Goal: Find specific page/section: Find specific page/section

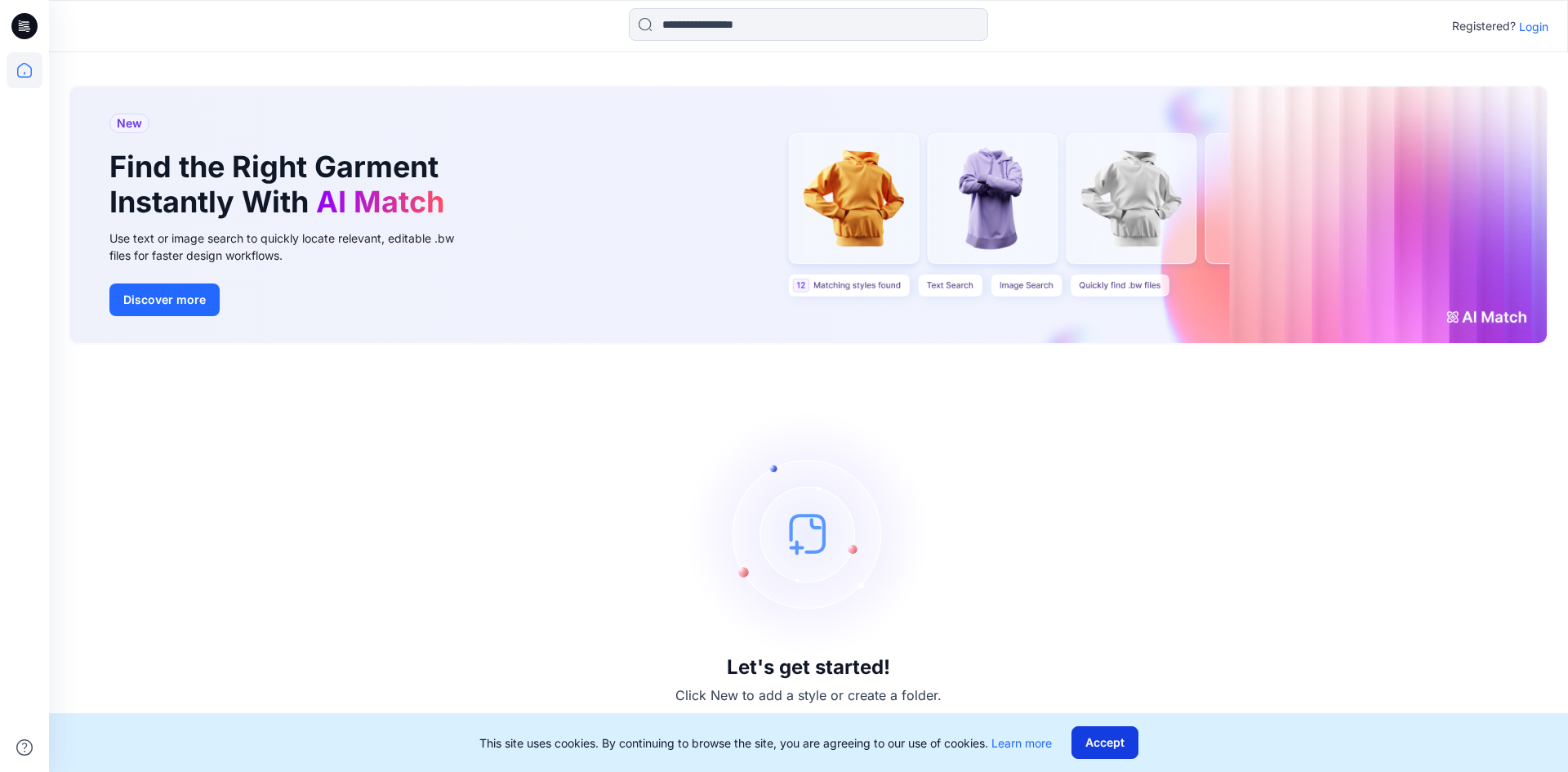
click at [1107, 750] on button "Accept" at bounding box center [1105, 742] width 67 height 33
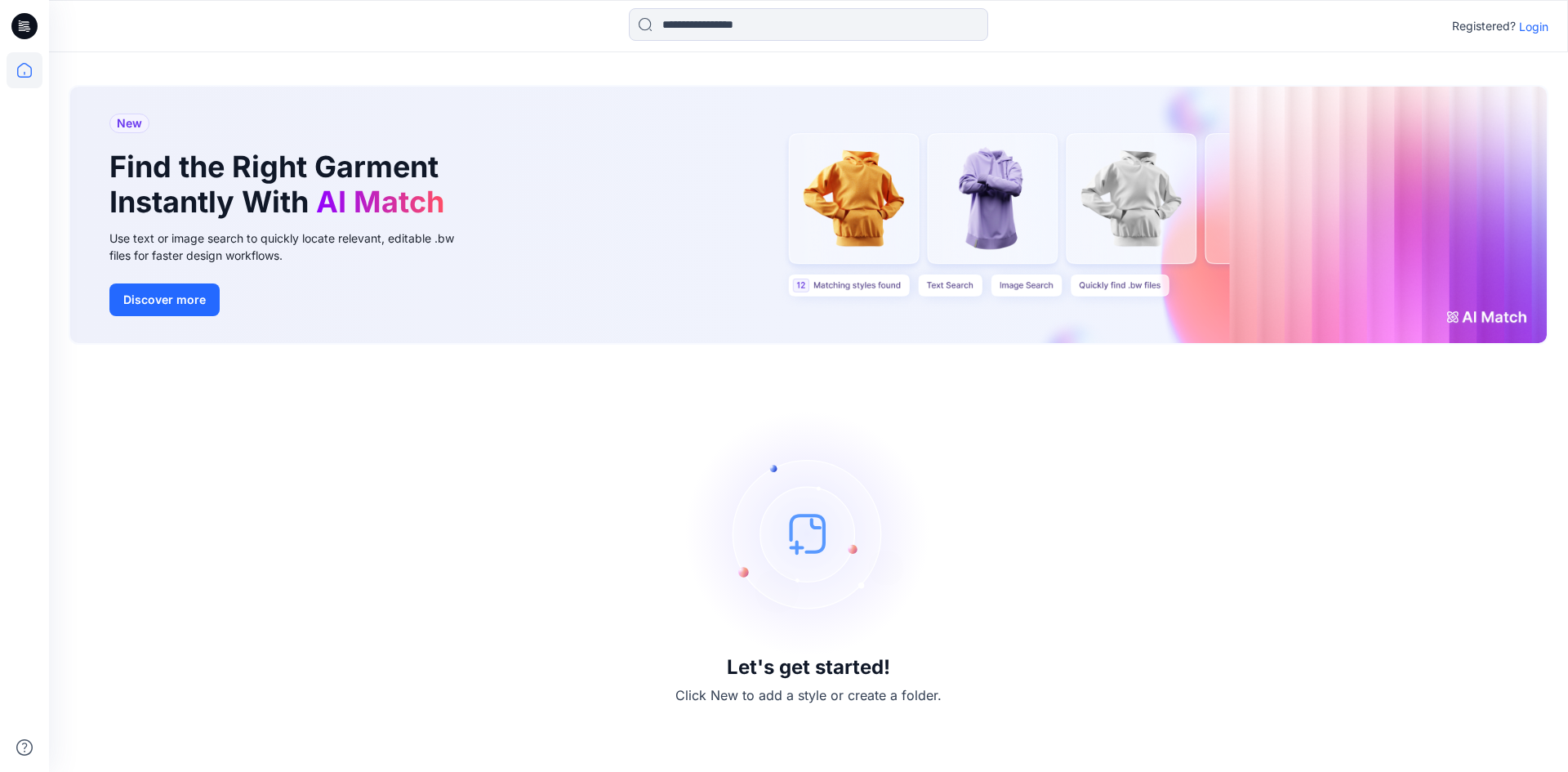
click at [1544, 28] on p "Login" at bounding box center [1532, 26] width 29 height 17
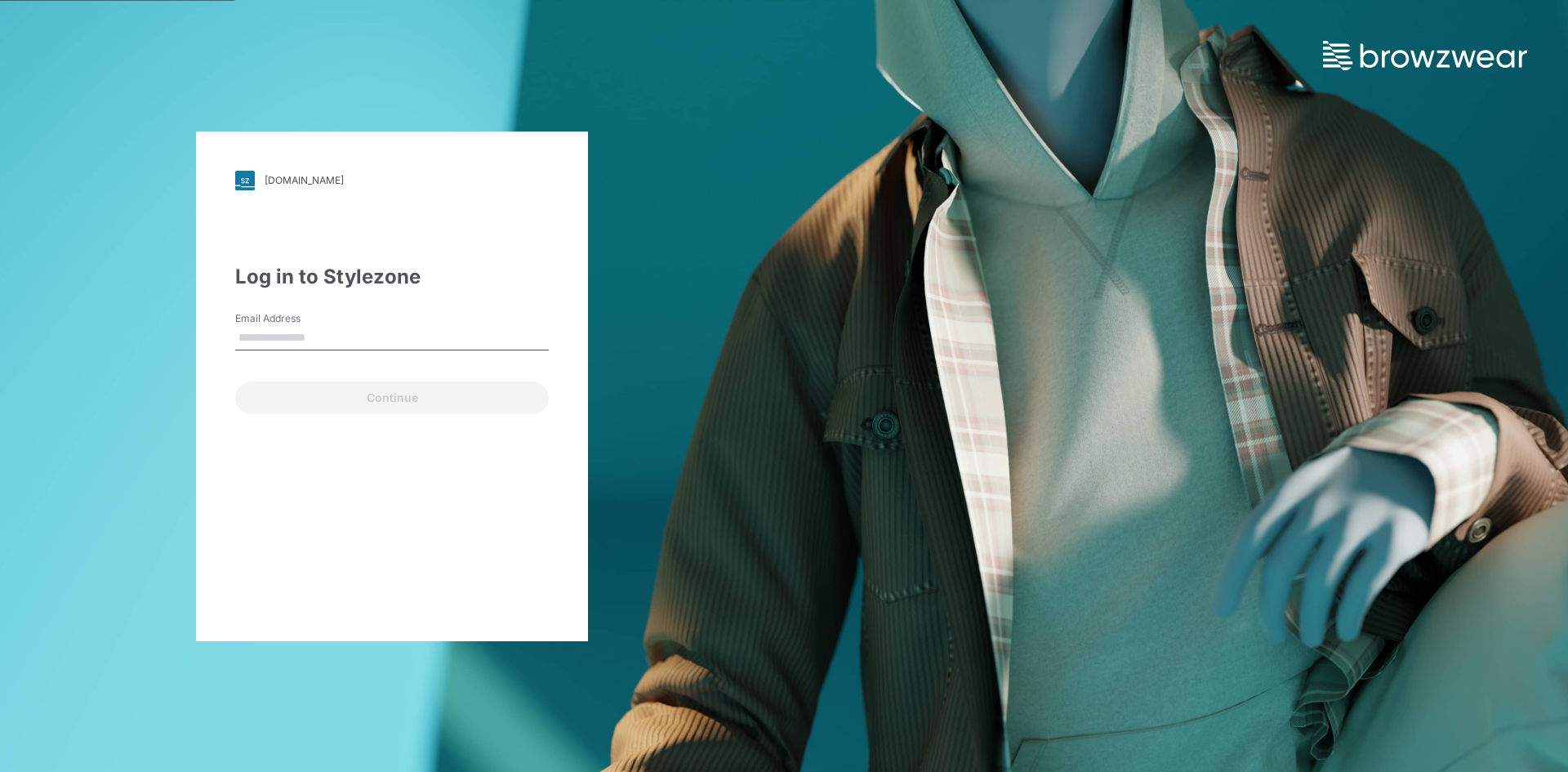
click at [426, 339] on input "Email Address" at bounding box center [392, 339] width 314 height 24
type input "**********"
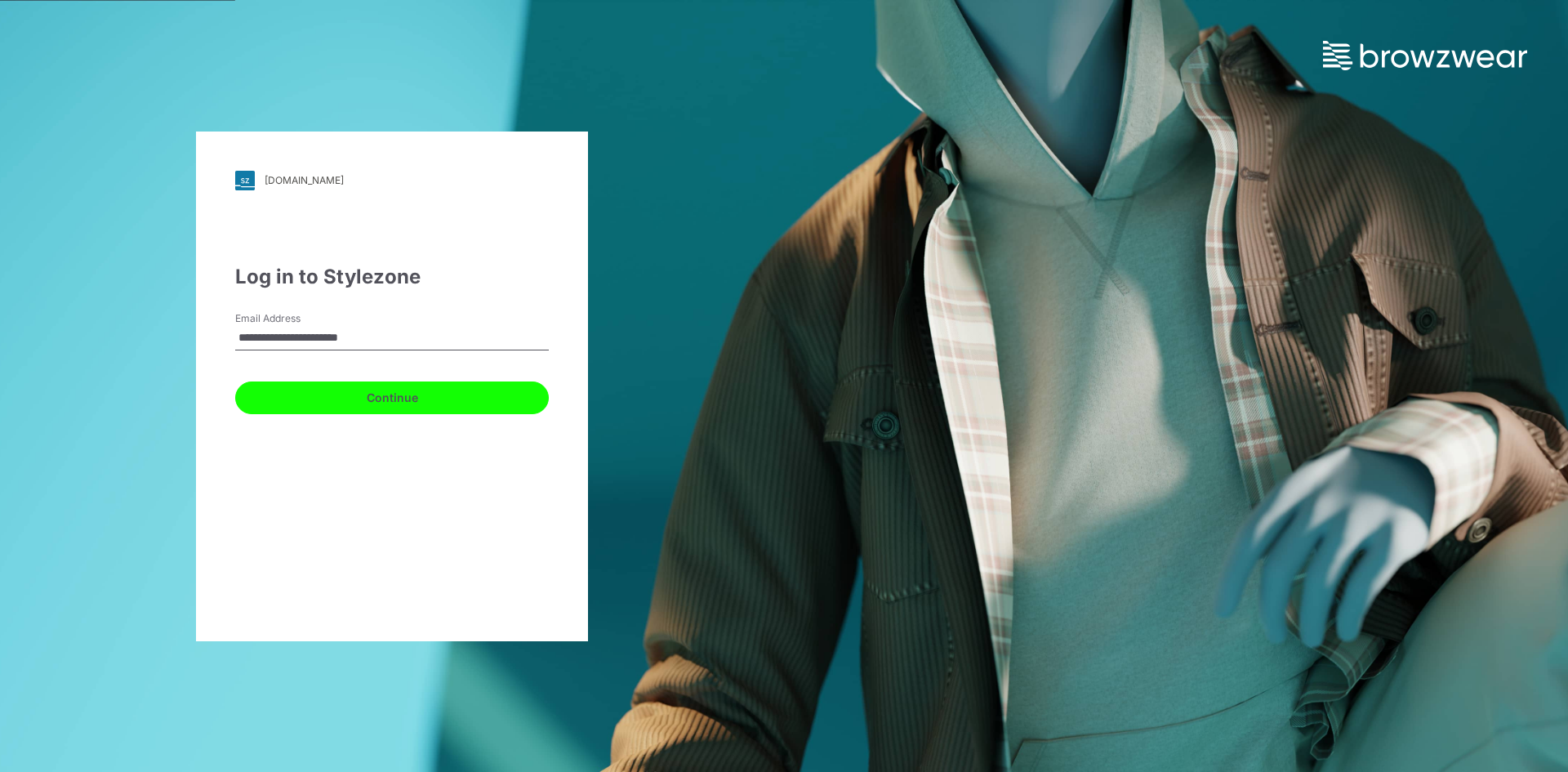
click at [461, 404] on button "Continue" at bounding box center [392, 398] width 314 height 33
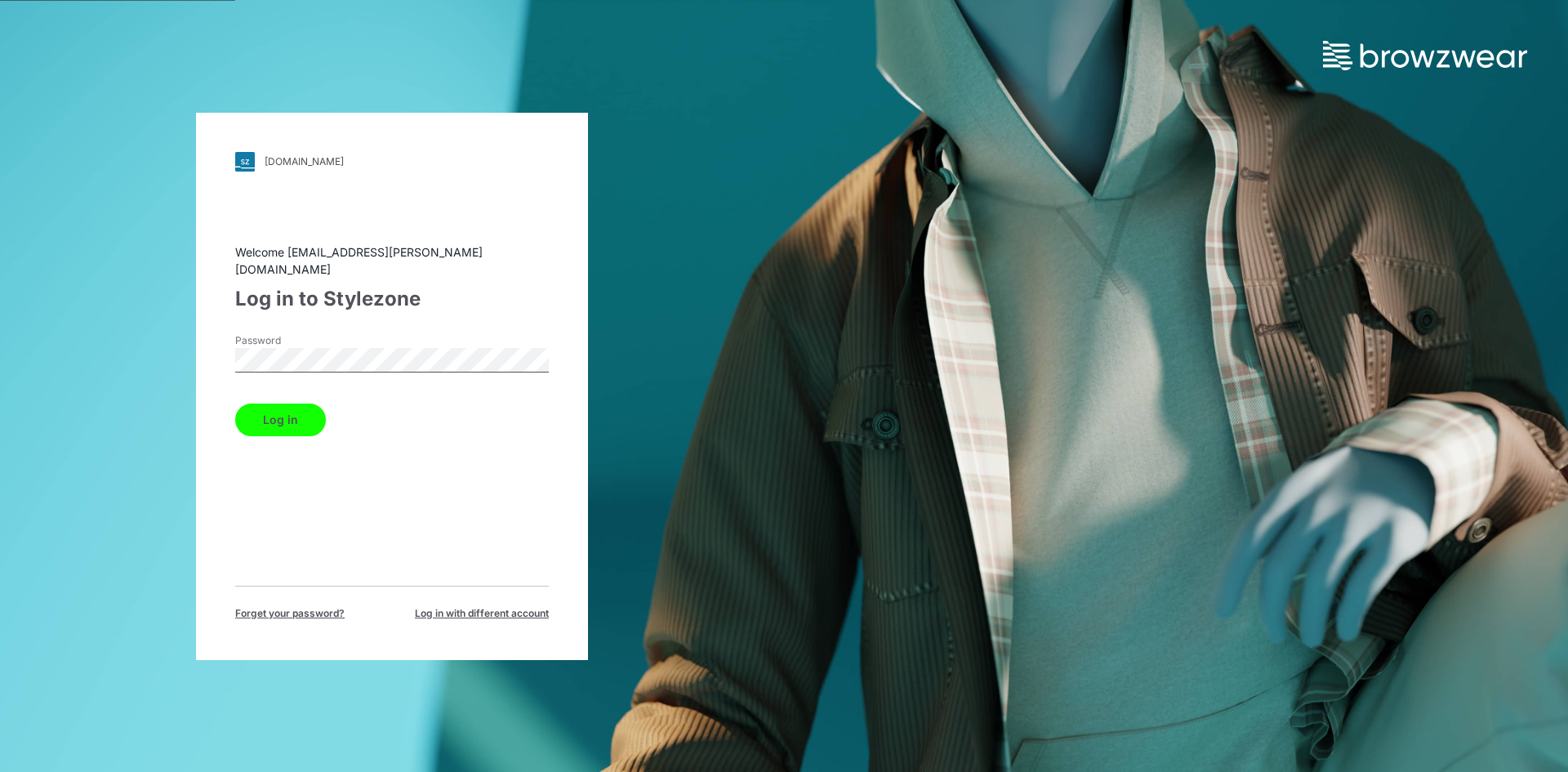
click at [284, 413] on button "Log in" at bounding box center [280, 419] width 90 height 33
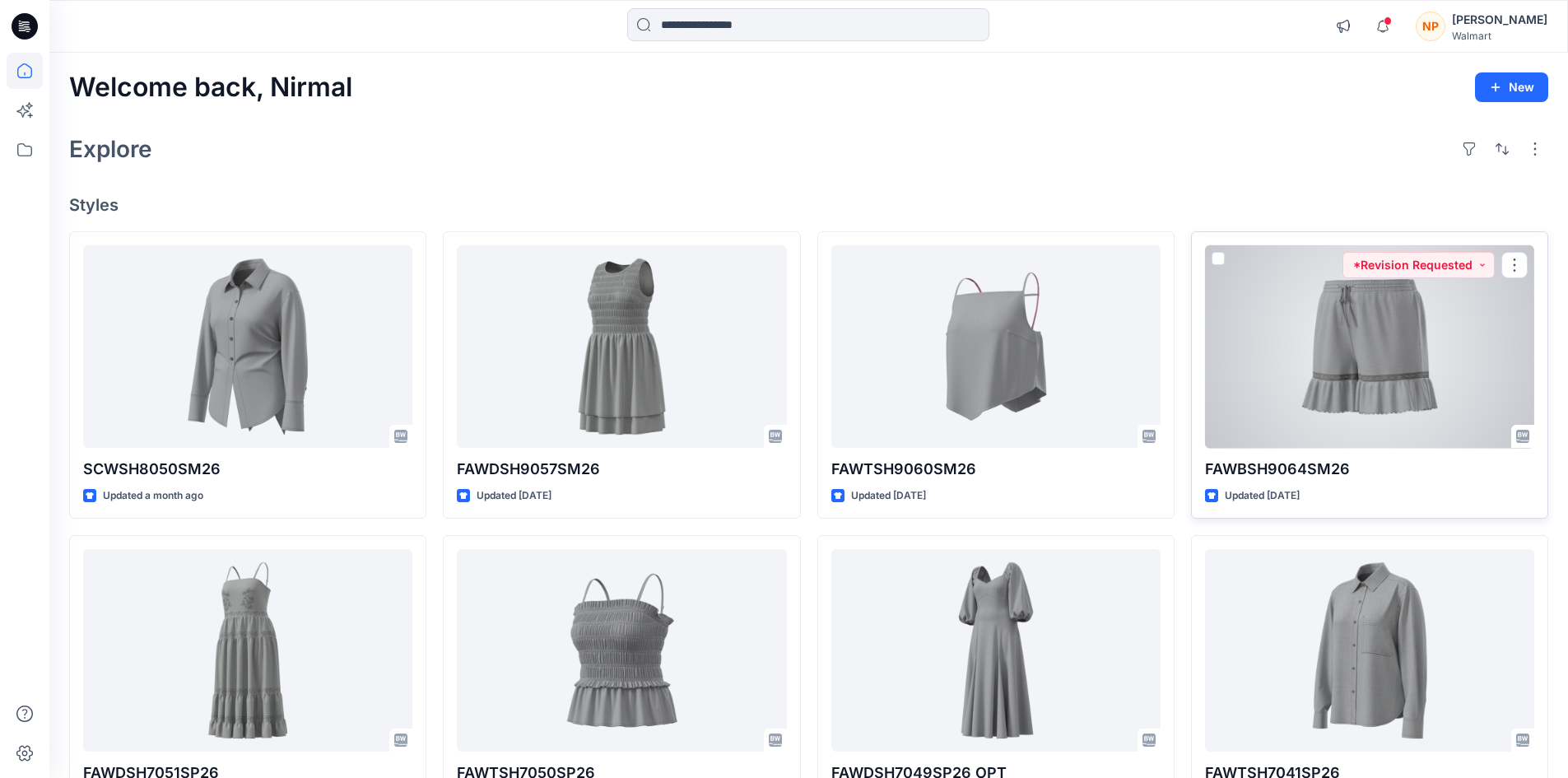
click at [1355, 353] on div at bounding box center [1369, 347] width 329 height 204
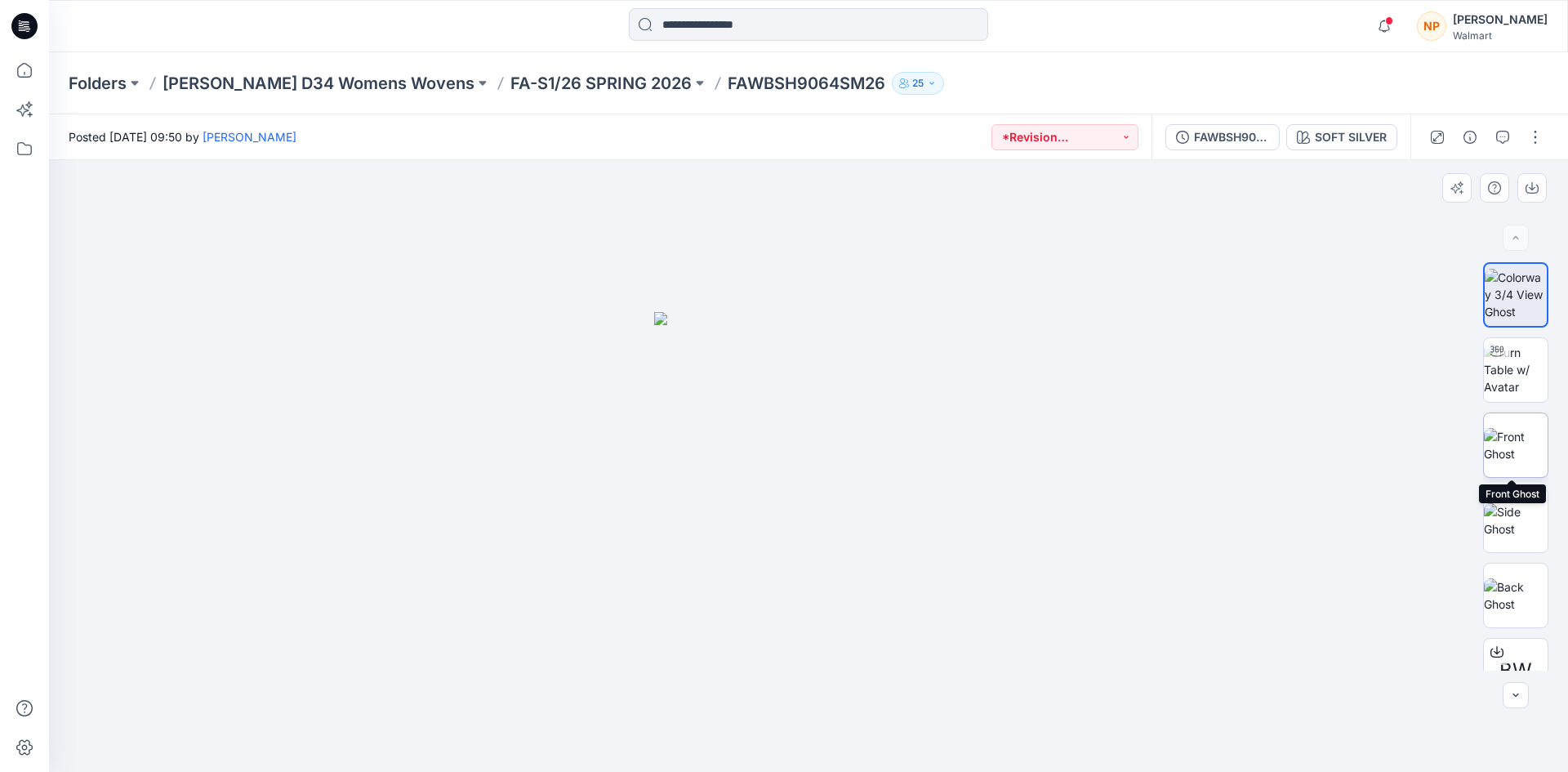
click at [1512, 454] on img at bounding box center [1515, 445] width 64 height 34
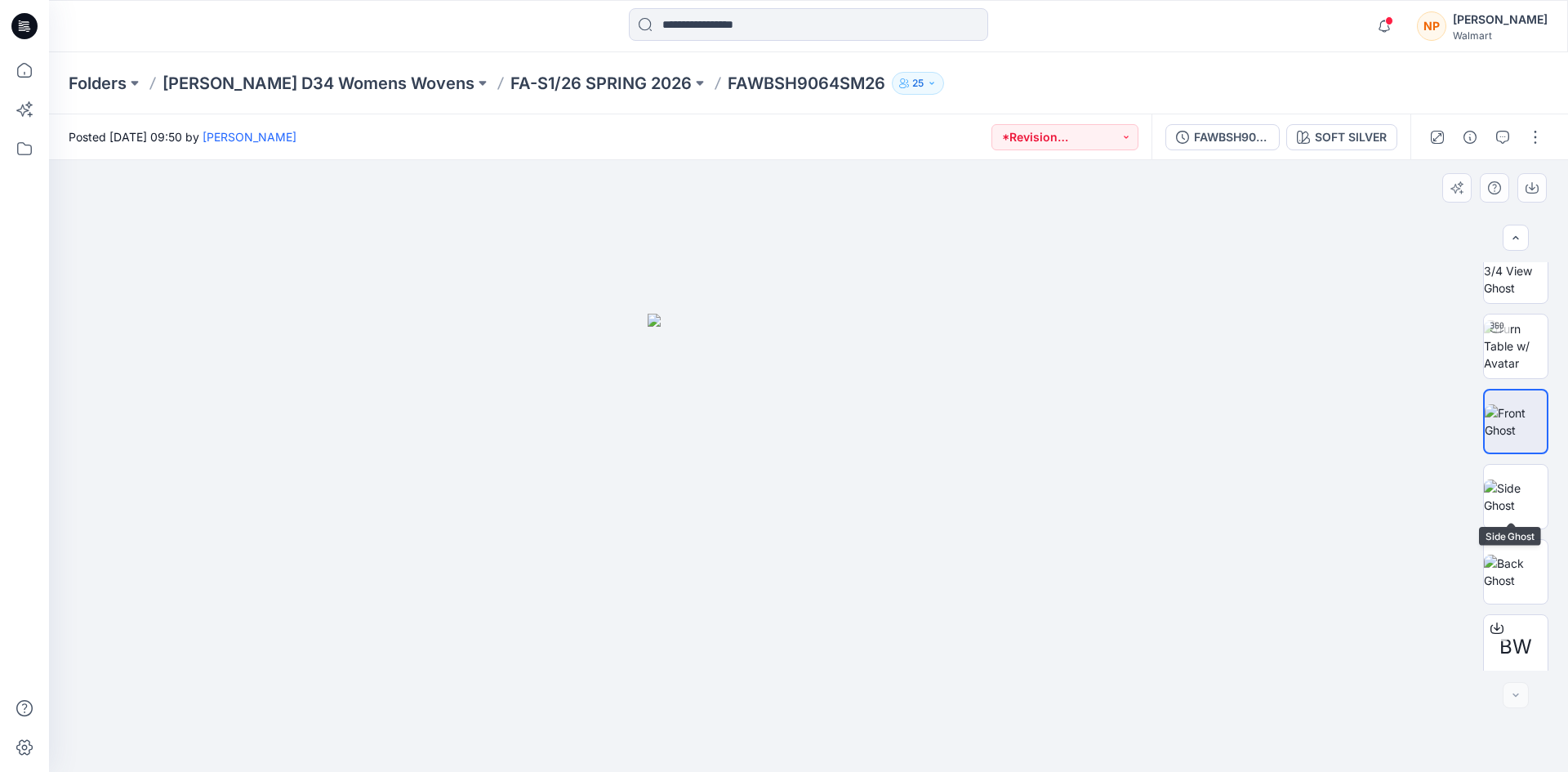
scroll to position [33, 0]
click at [1115, 141] on button "*Revision Requested" at bounding box center [1064, 137] width 147 height 26
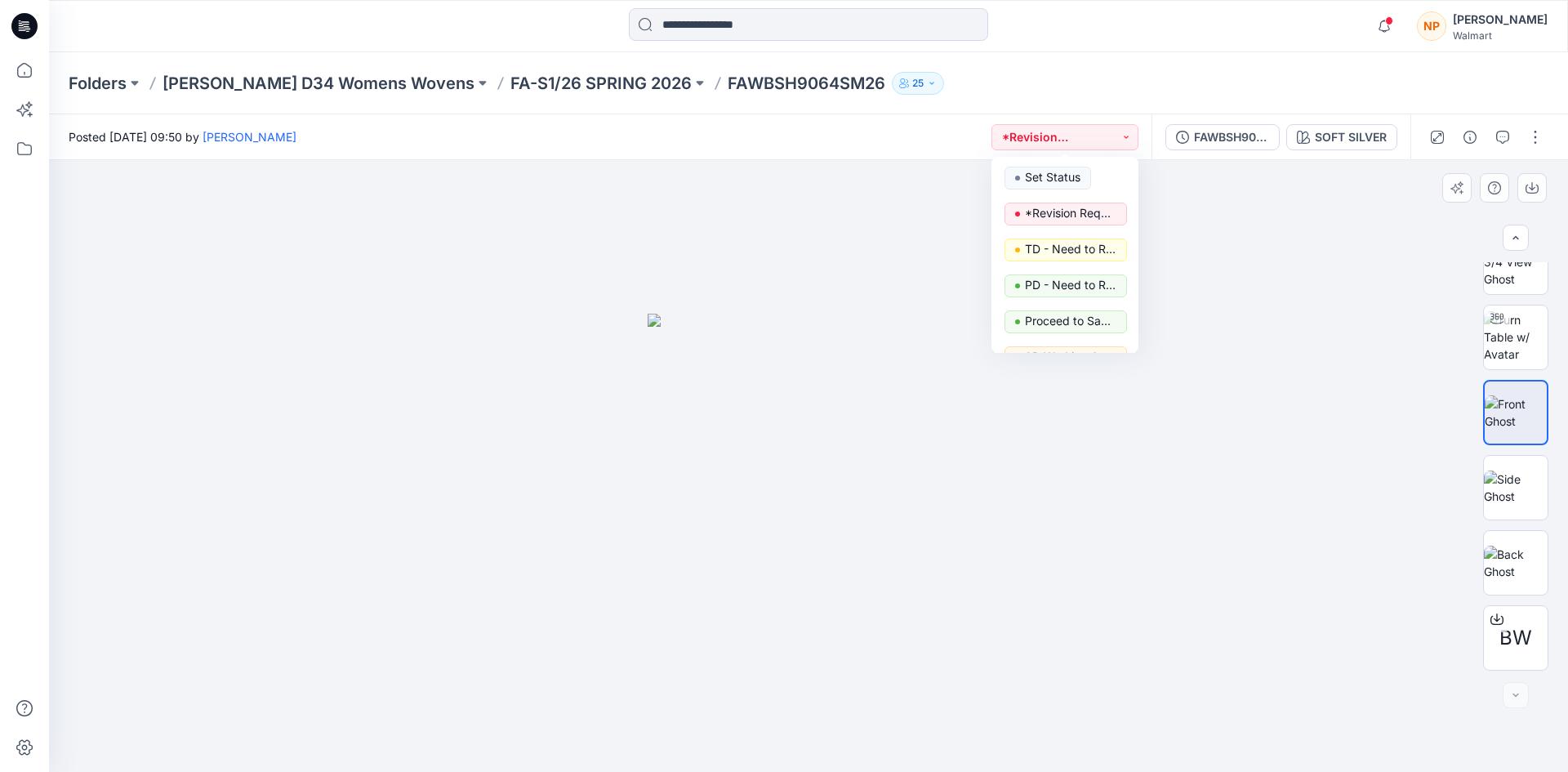
click at [1320, 401] on div at bounding box center [808, 465] width 1518 height 612
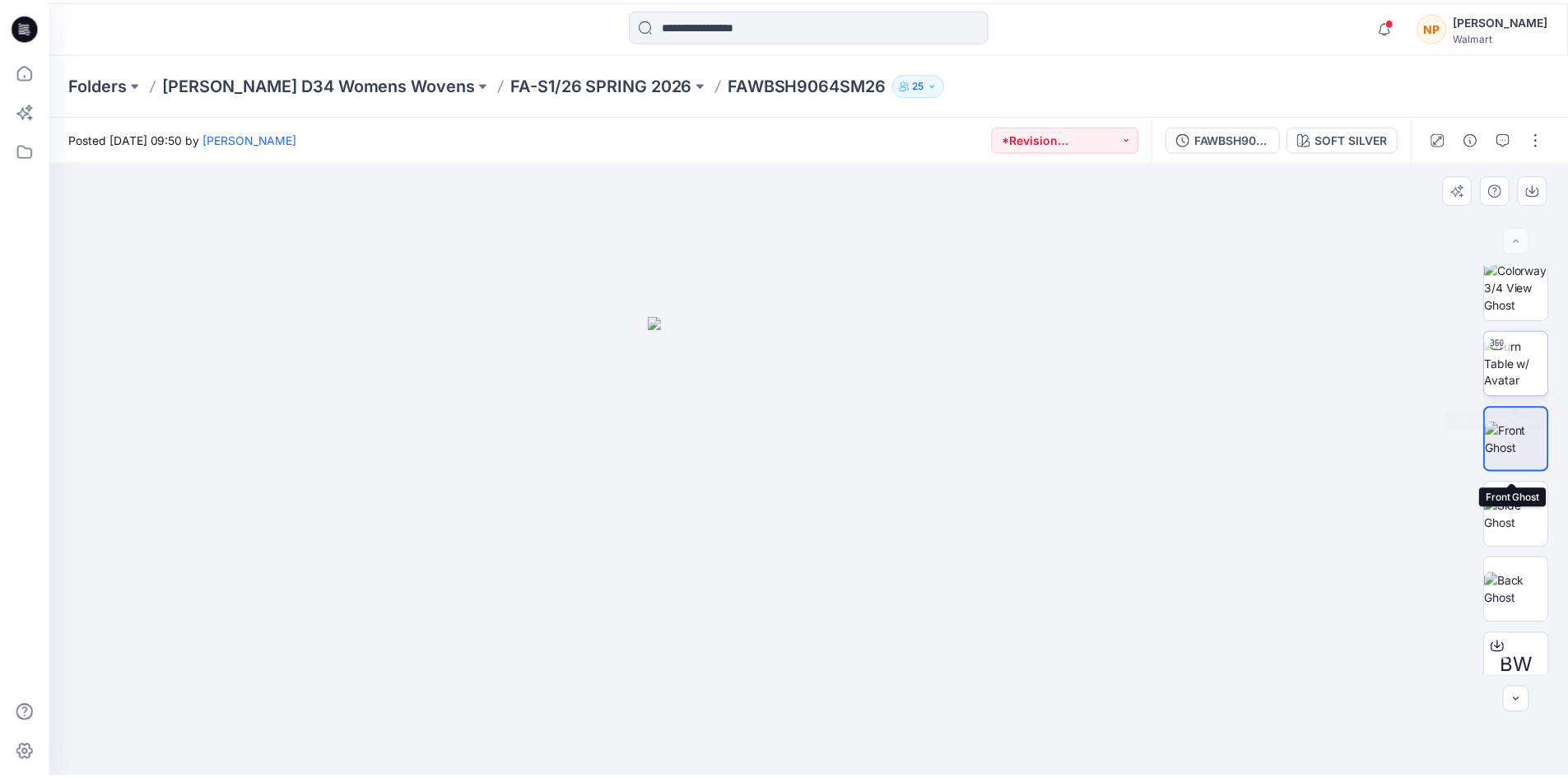
scroll to position [0, 0]
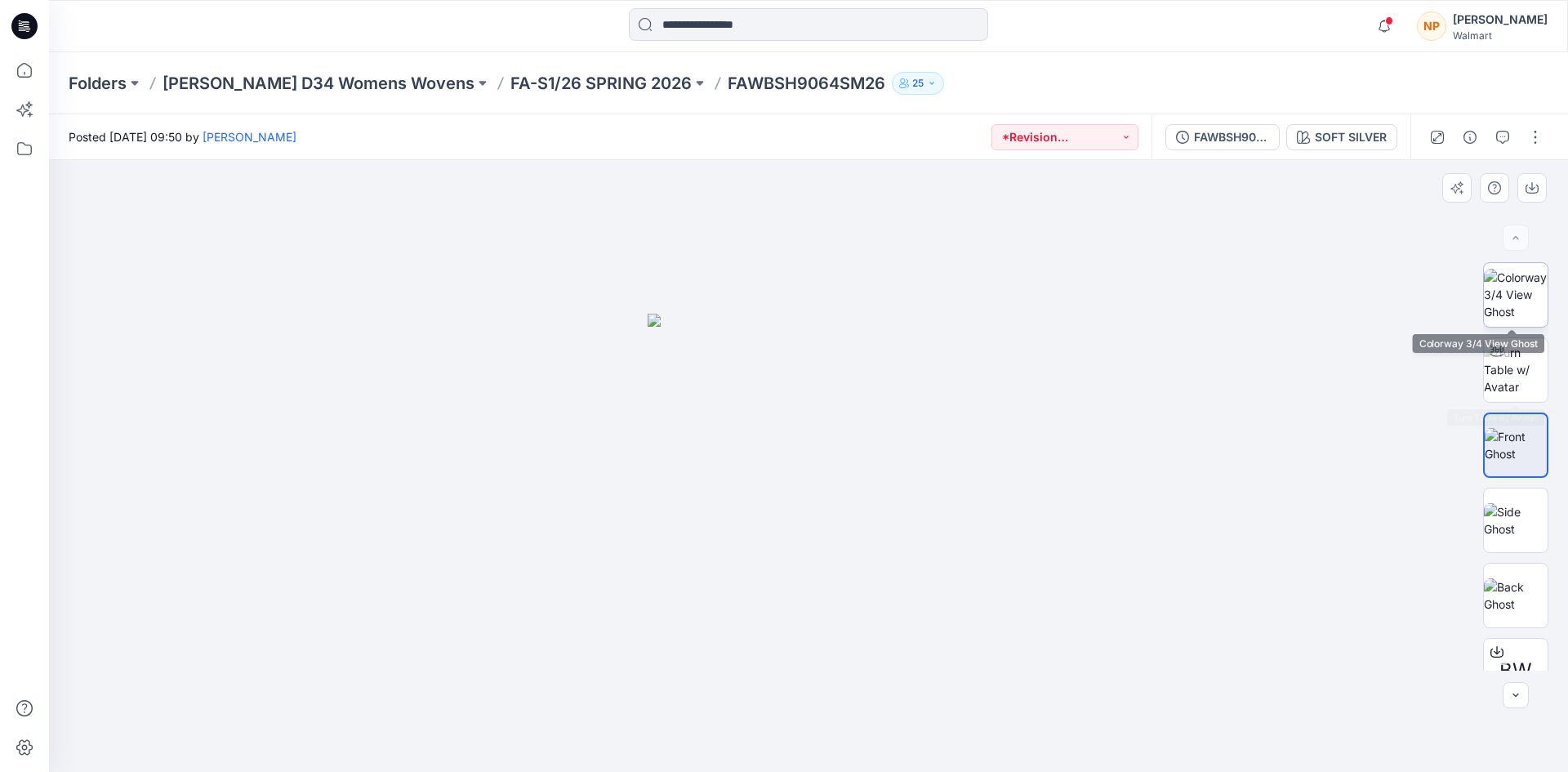
click at [1507, 316] on img at bounding box center [1515, 294] width 64 height 52
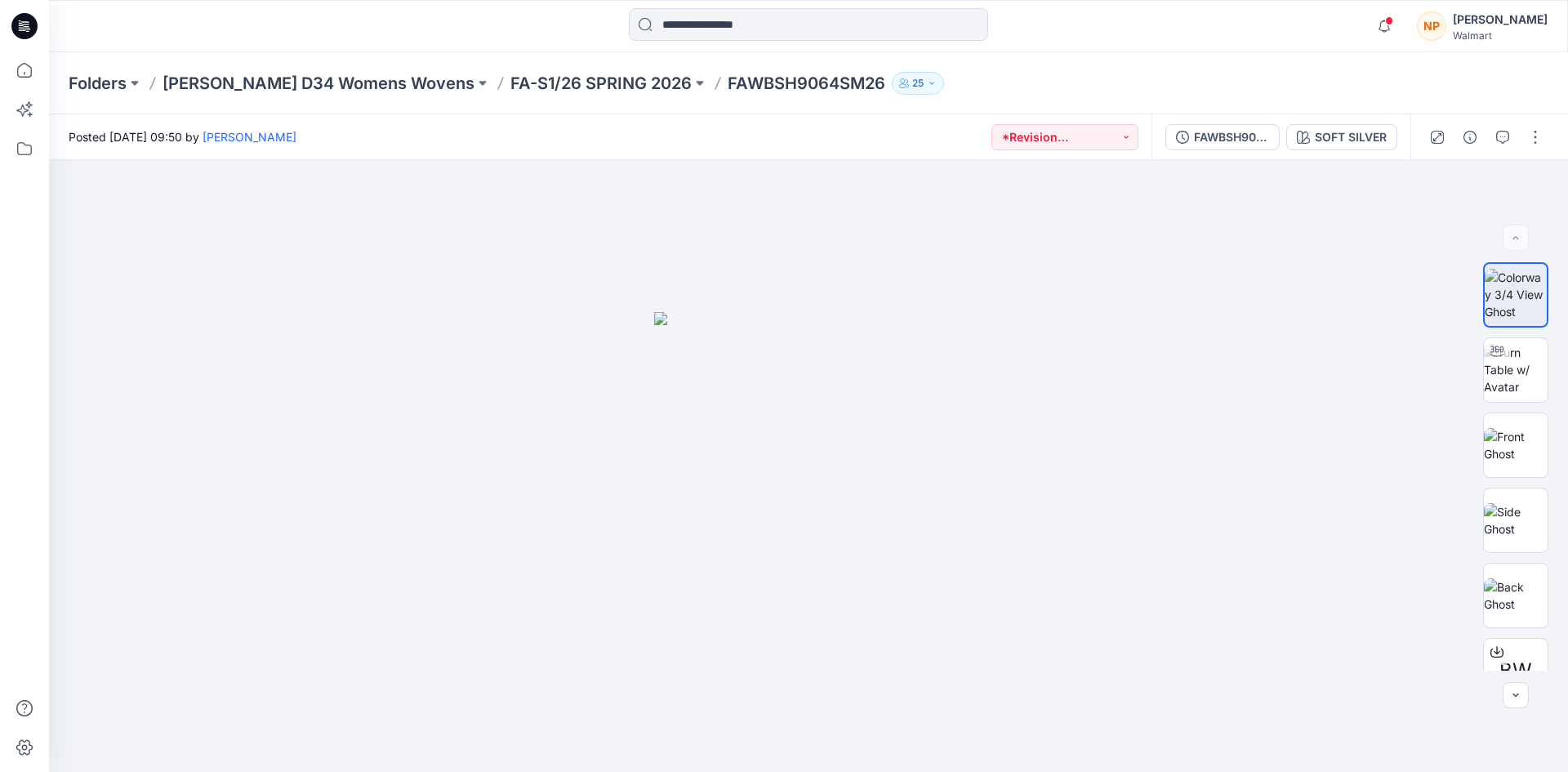
click at [19, 17] on icon at bounding box center [24, 26] width 26 height 26
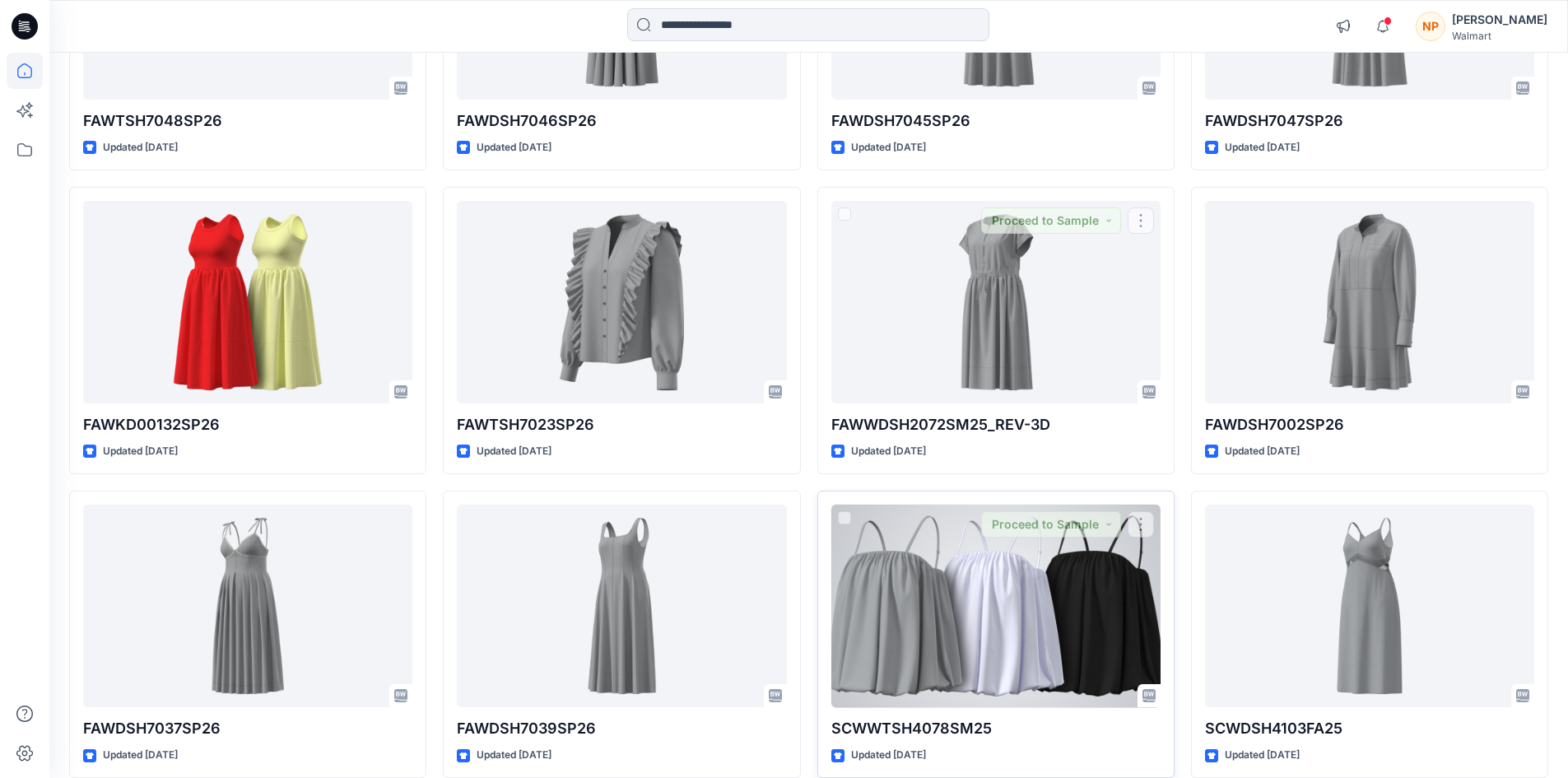
scroll to position [1646, 0]
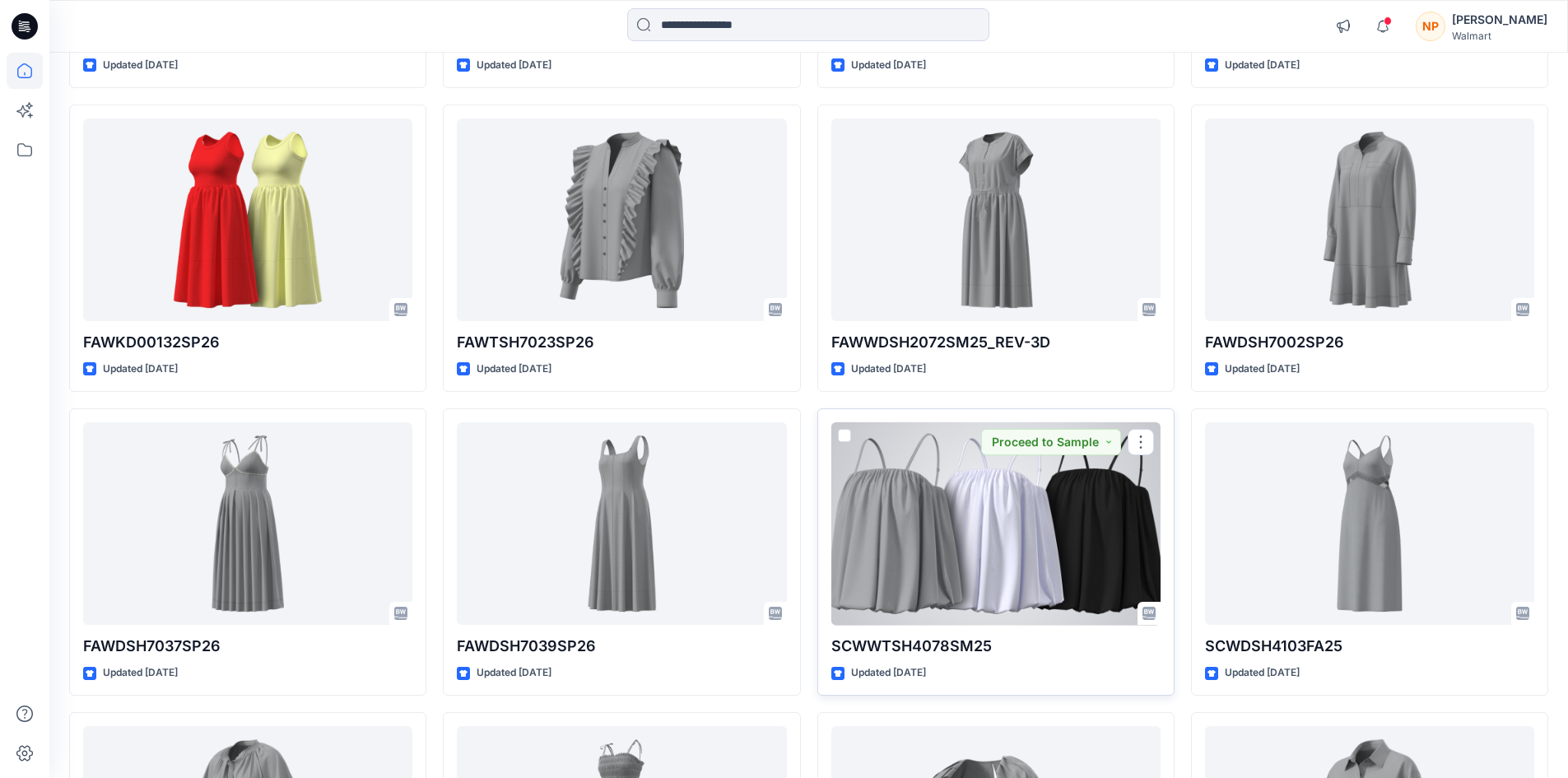
click at [987, 545] on div at bounding box center [995, 524] width 329 height 204
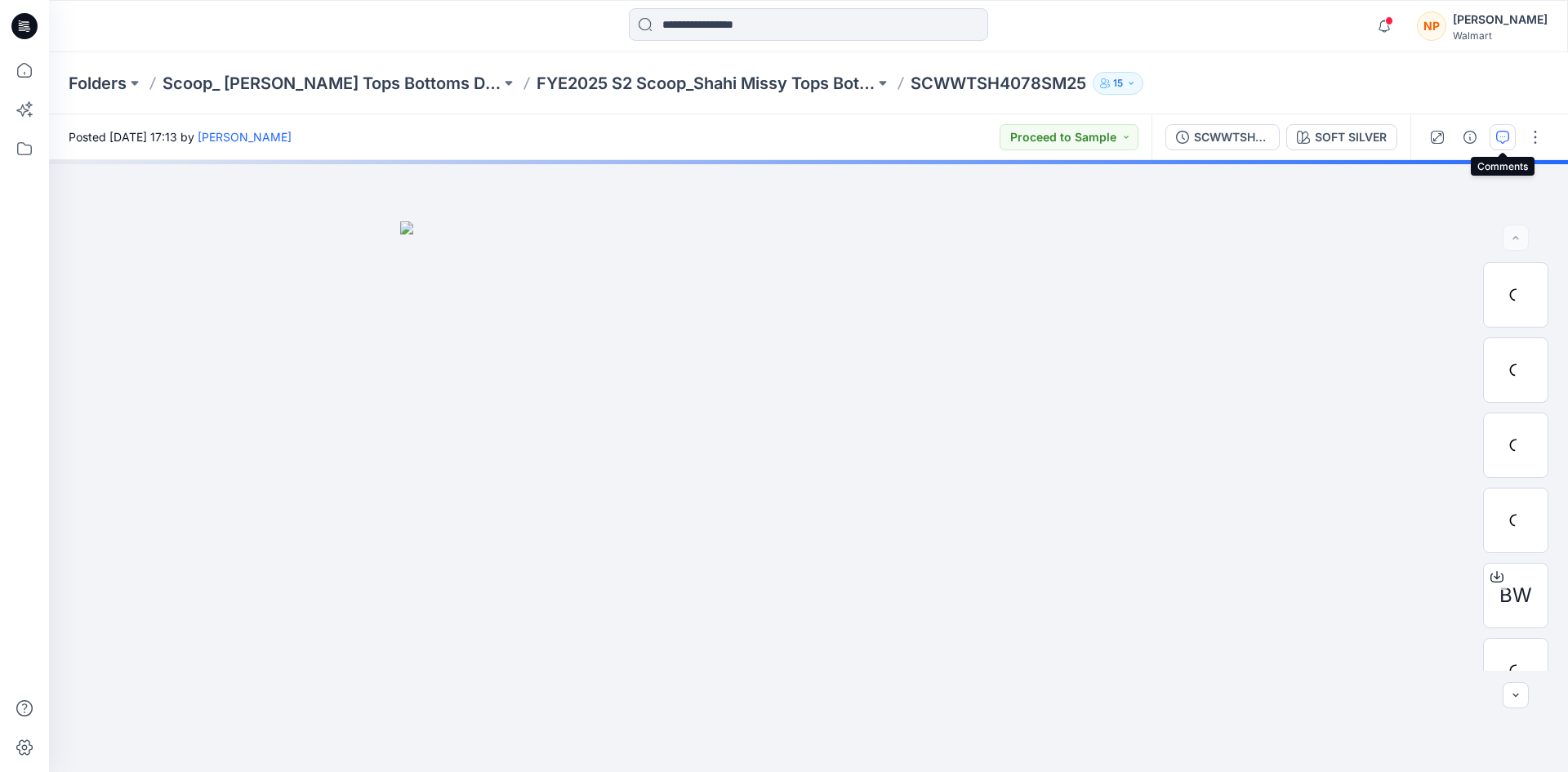
click at [1504, 140] on icon "button" at bounding box center [1502, 137] width 13 height 13
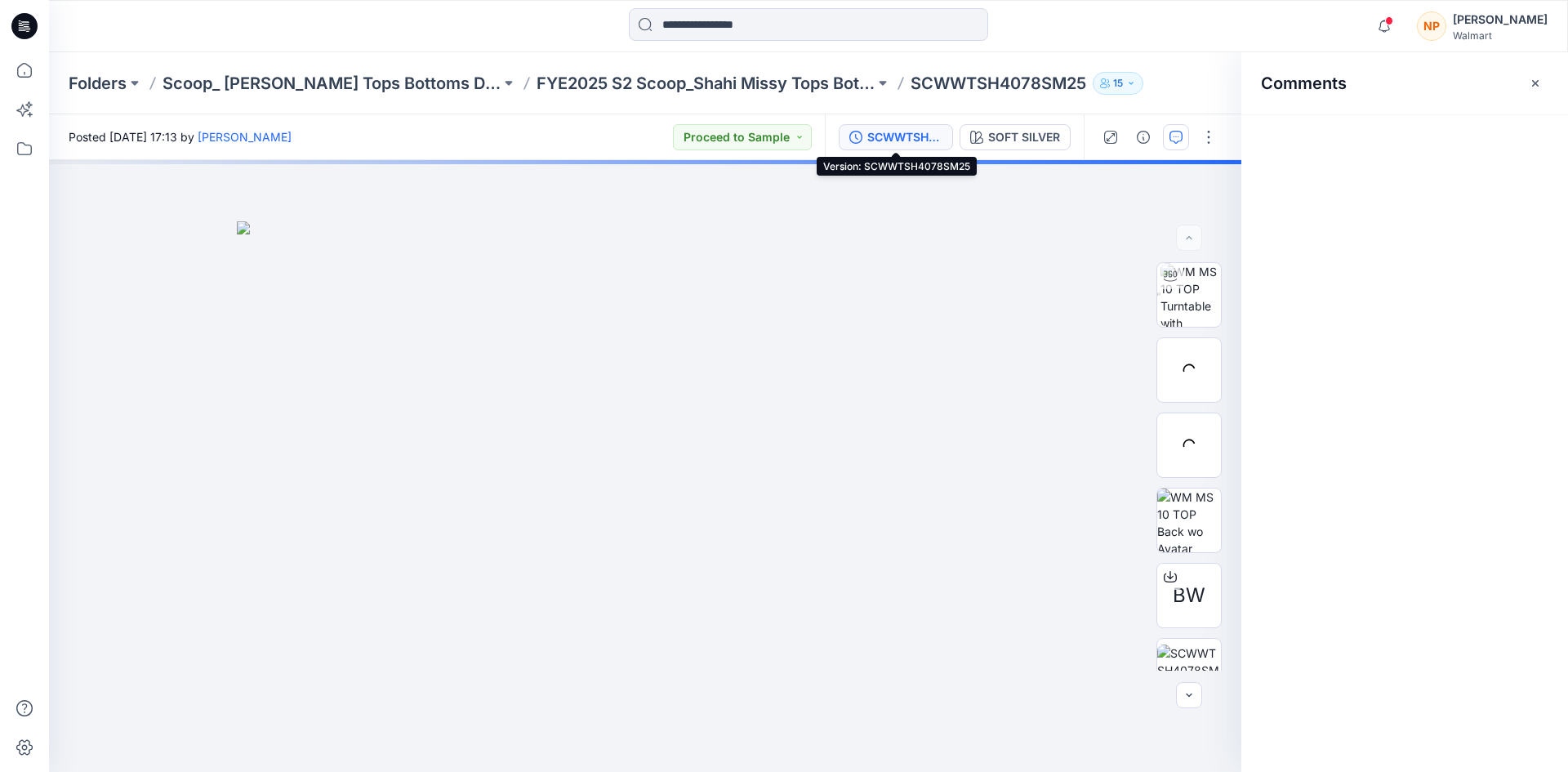
click at [910, 134] on div "SCWWTSH4078SM25" at bounding box center [904, 136] width 75 height 18
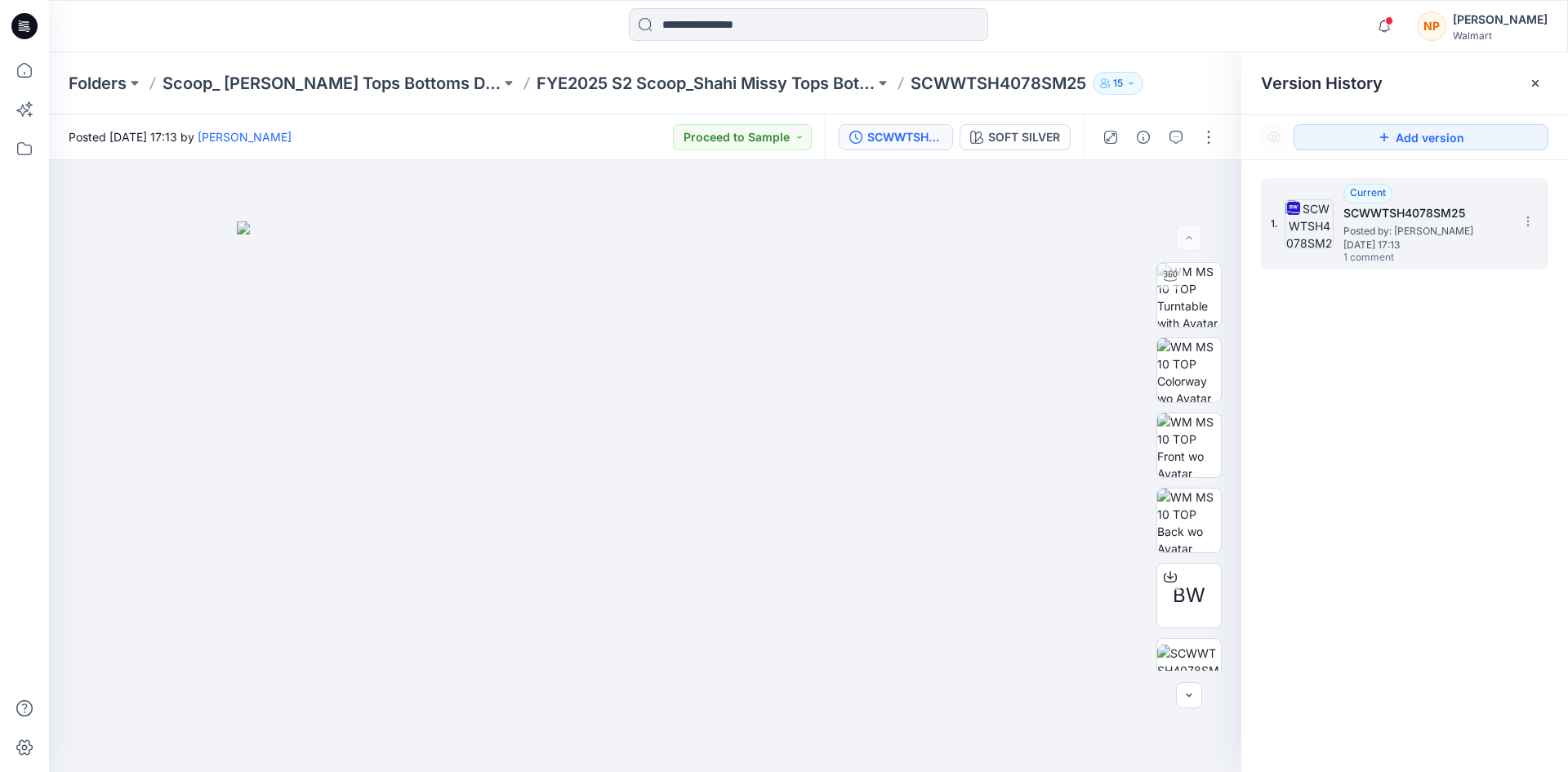
click at [1382, 257] on span "1 comment" at bounding box center [1401, 259] width 115 height 13
click at [1174, 146] on button "button" at bounding box center [1176, 137] width 26 height 26
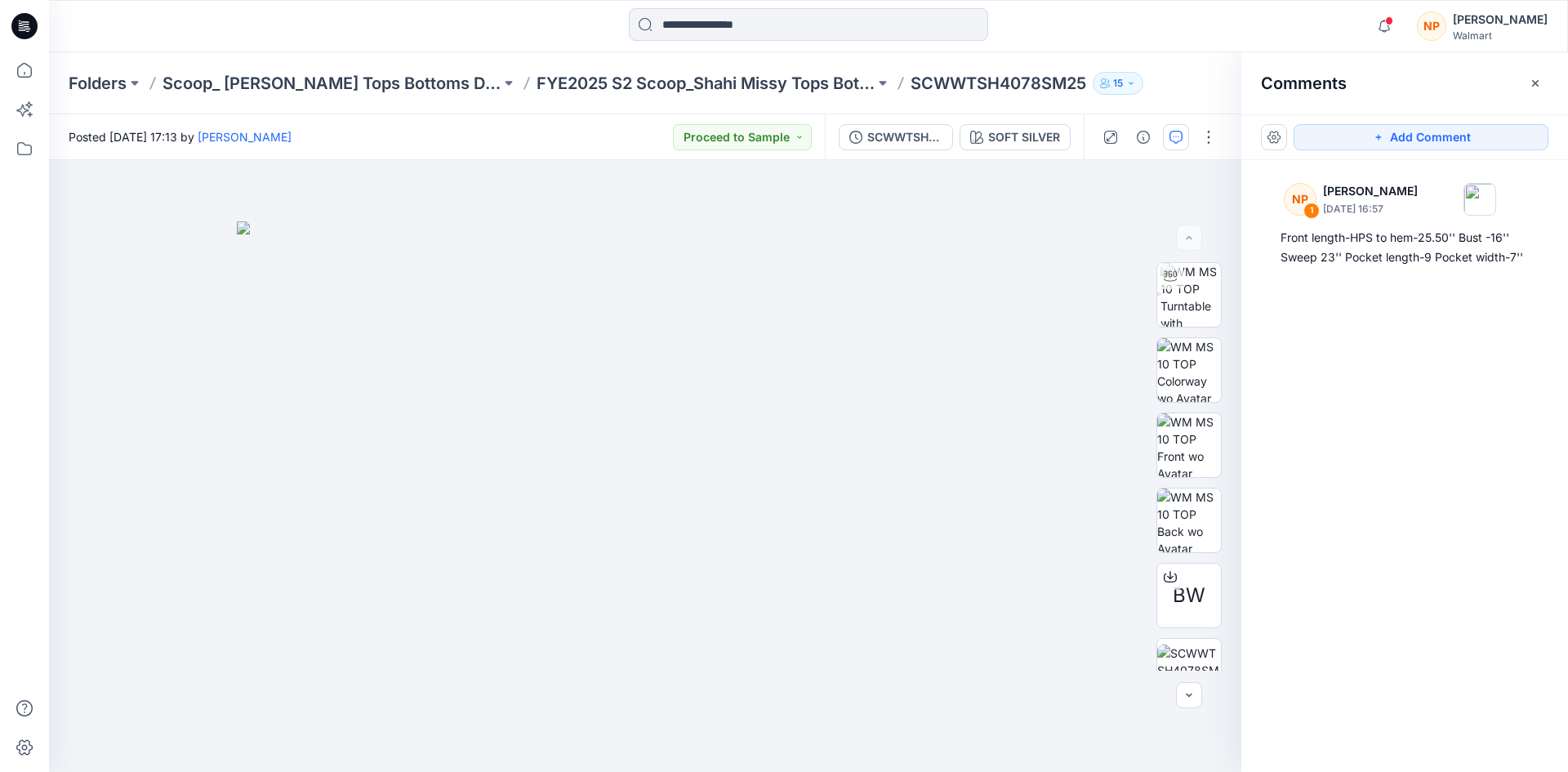
click at [28, 29] on icon at bounding box center [27, 28] width 6 height 1
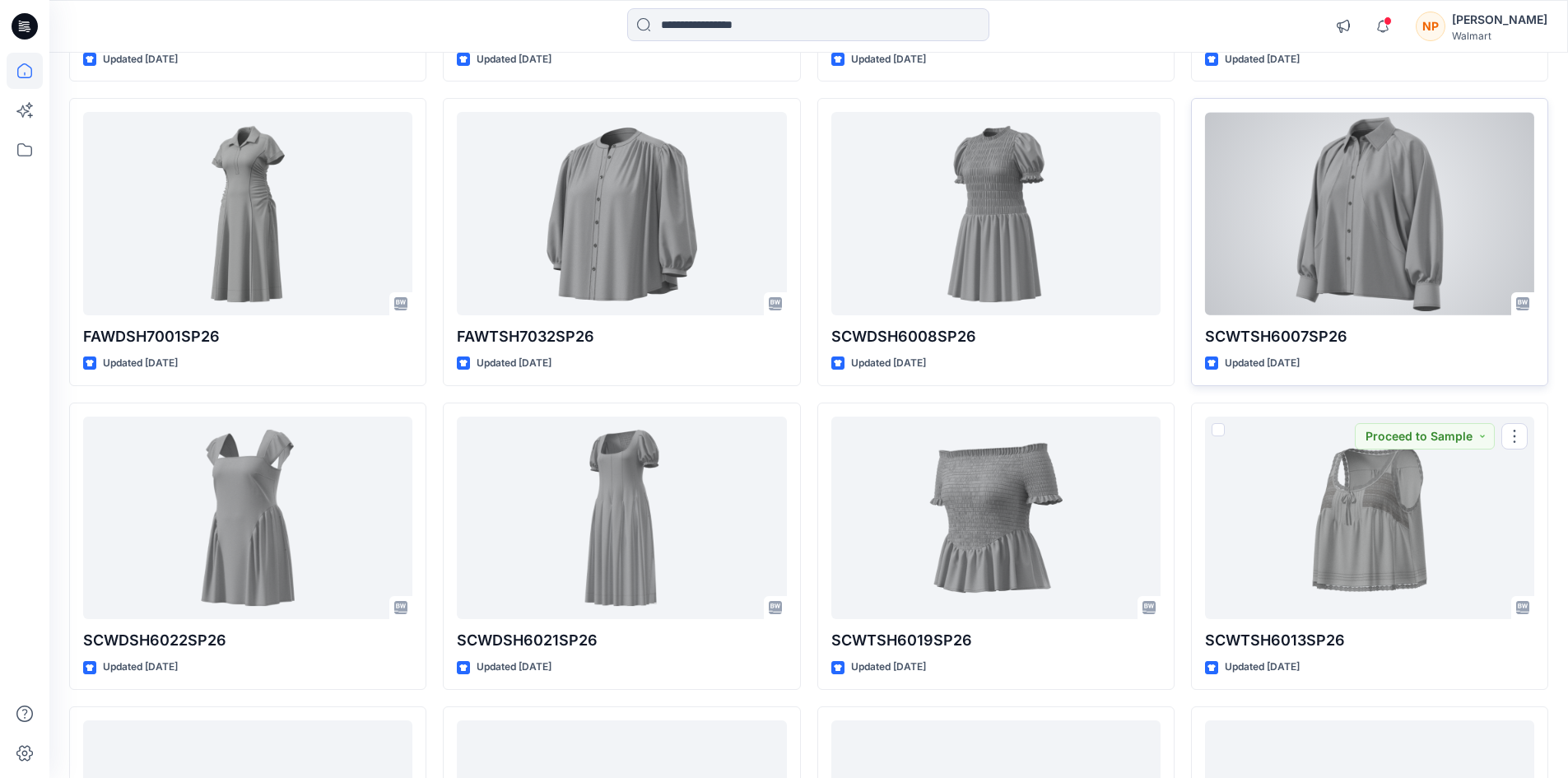
scroll to position [3156, 0]
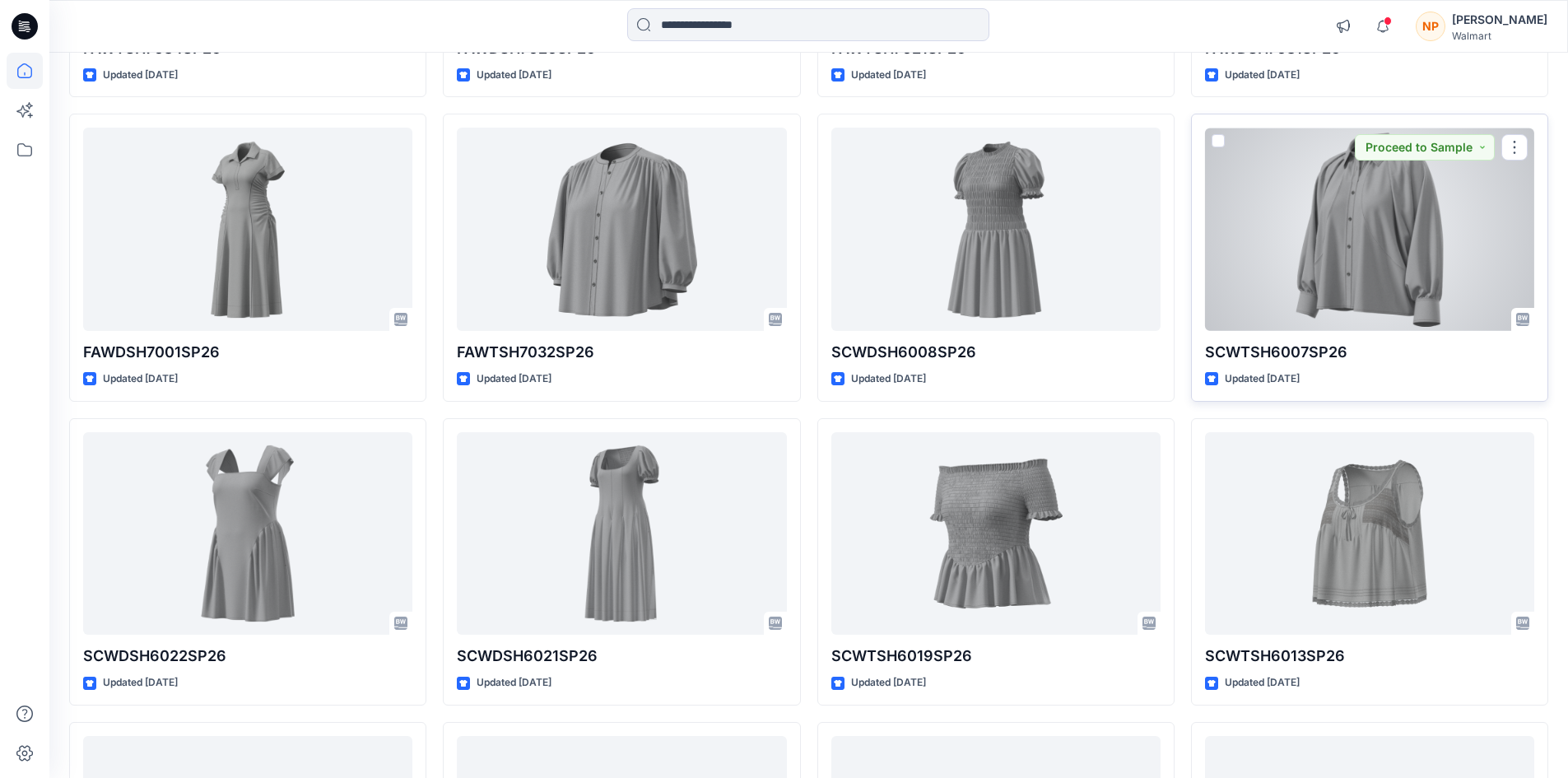
click at [1307, 216] on div at bounding box center [1369, 229] width 329 height 204
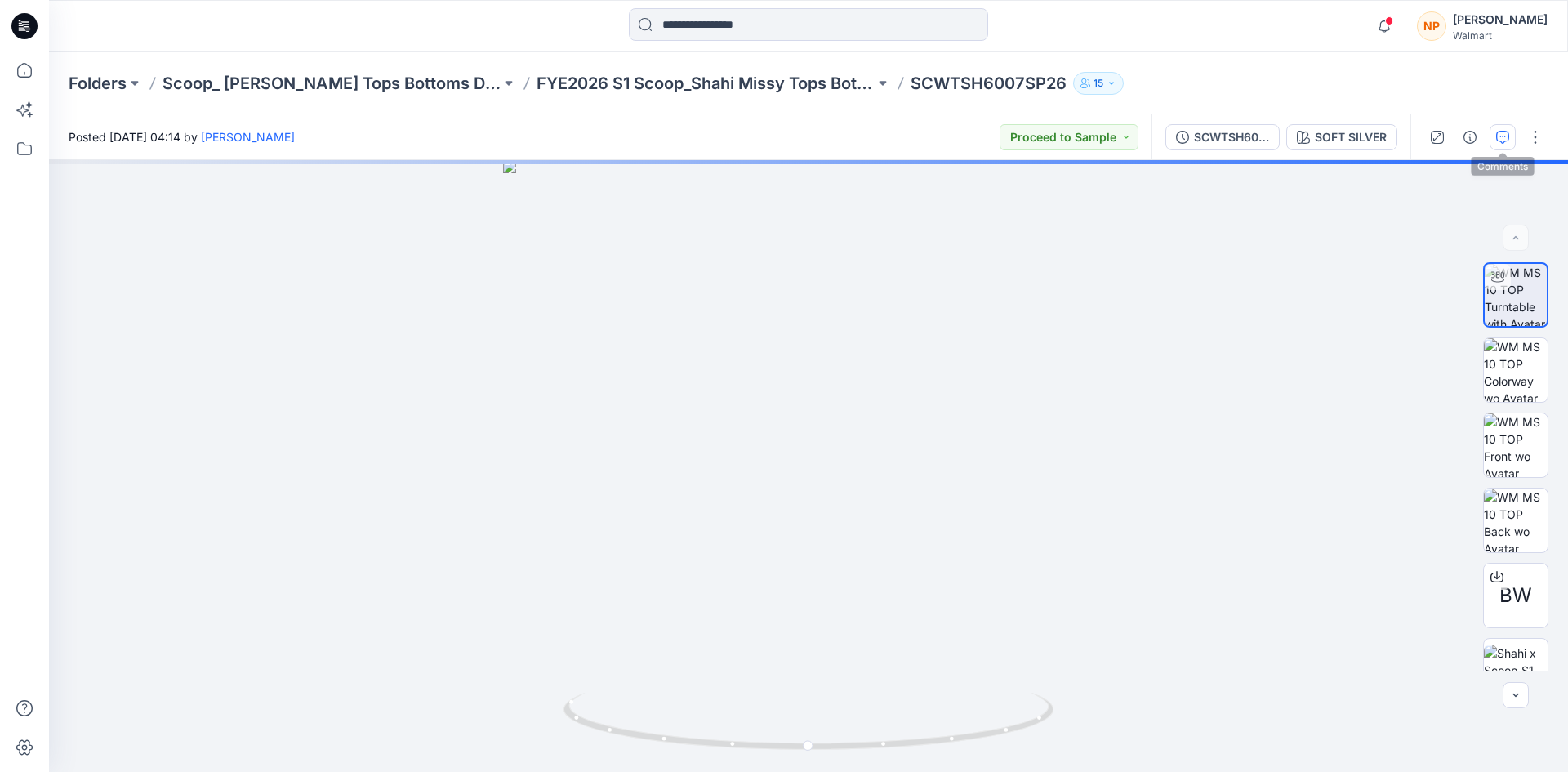
click at [1499, 140] on icon "button" at bounding box center [1502, 137] width 13 height 13
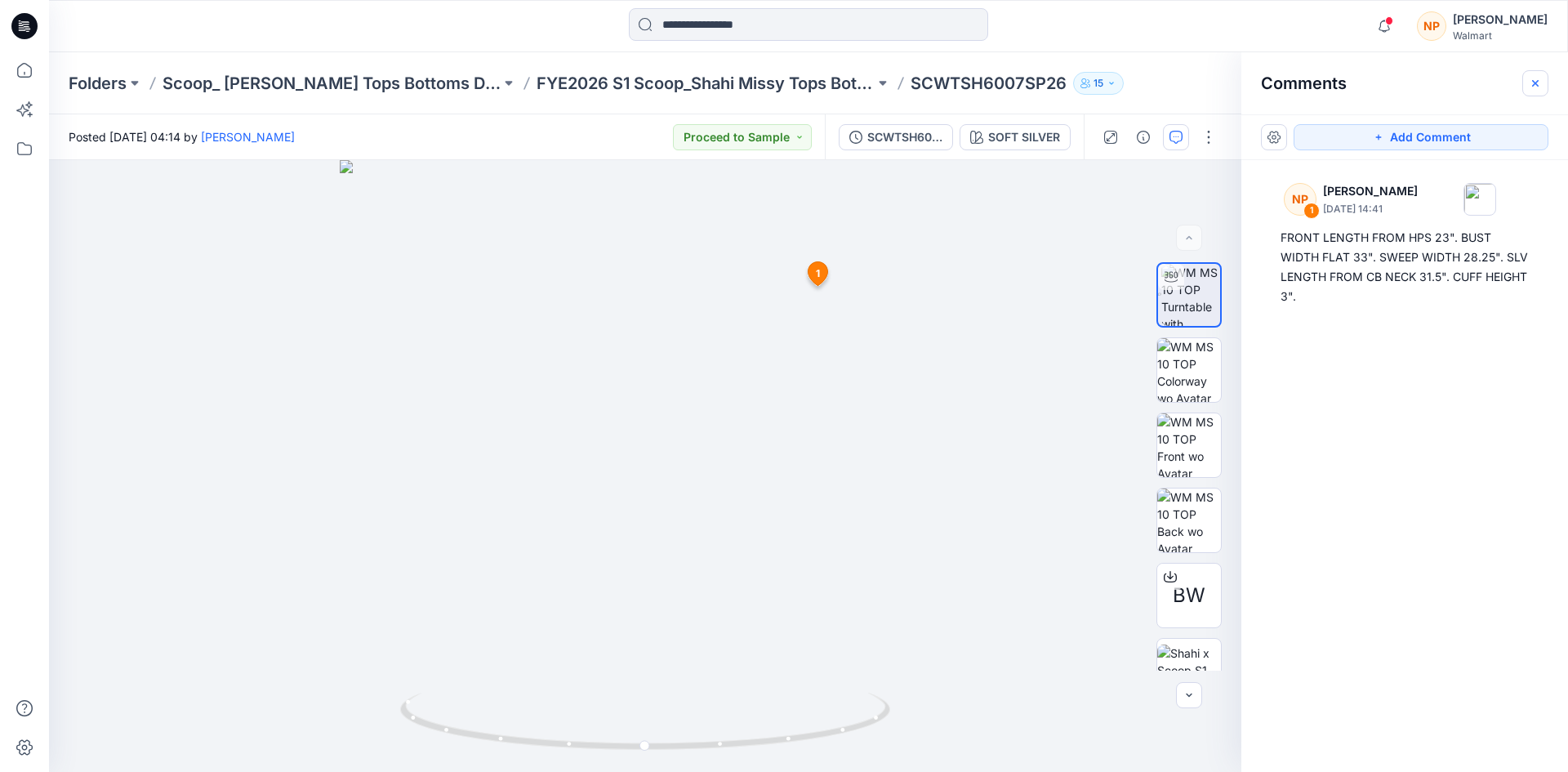
click at [1536, 82] on icon "button" at bounding box center [1535, 84] width 13 height 13
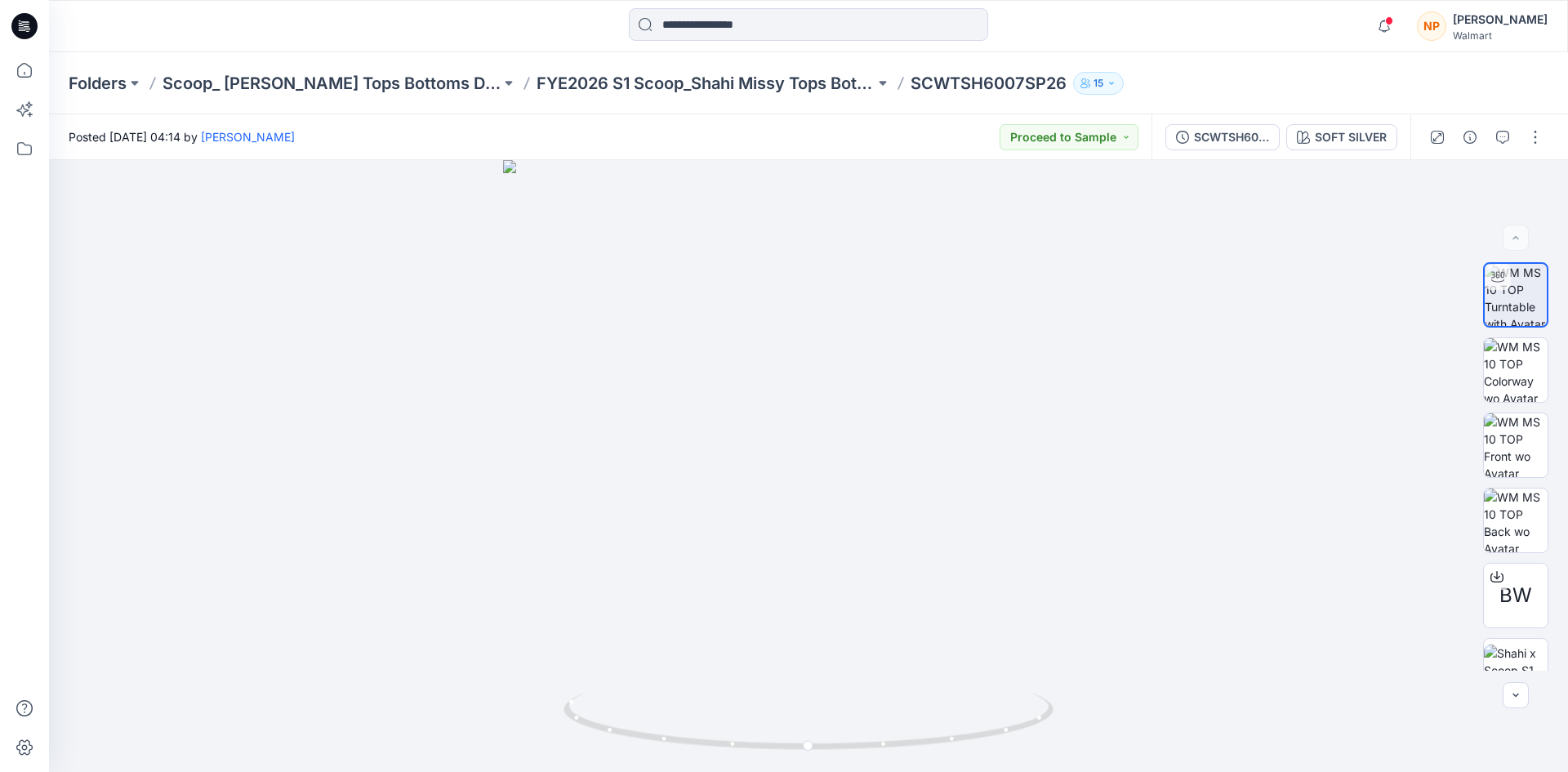
click at [14, 26] on icon at bounding box center [24, 26] width 26 height 26
